Goal: Use online tool/utility: Utilize a website feature to perform a specific function

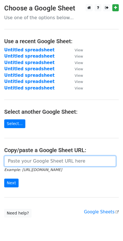
click at [22, 160] on input "url" at bounding box center [60, 161] width 112 height 11
paste input "[URL][DOMAIN_NAME]"
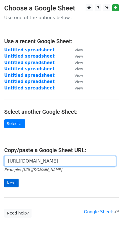
type input "[URL][DOMAIN_NAME]"
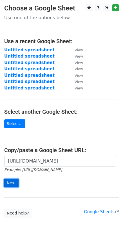
click at [14, 185] on input "Next" at bounding box center [11, 183] width 14 height 9
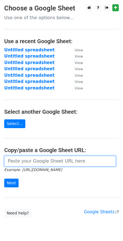
click at [29, 160] on input "url" at bounding box center [60, 161] width 112 height 11
paste input "https://docs.google.com/spreadsheets/d/1PL9eVErJud43E1wfS4CS3dAZTEjrt1q7lxUDqGq…"
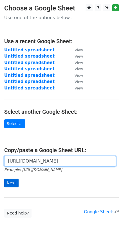
type input "[URL][DOMAIN_NAME]"
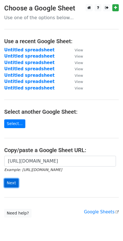
click at [15, 182] on input "Next" at bounding box center [11, 183] width 14 height 9
